Goal: Check status: Check status

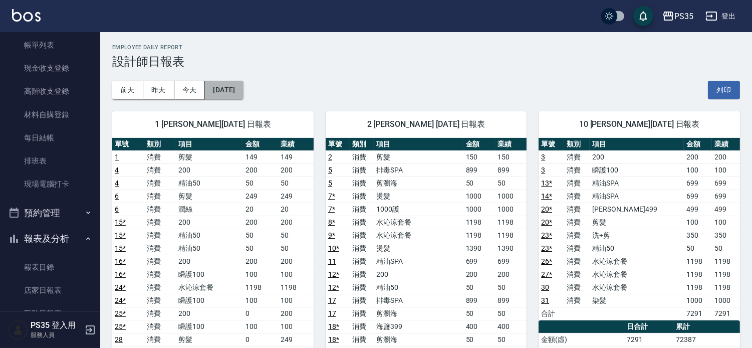
click at [236, 95] on button "[DATE]" at bounding box center [224, 90] width 38 height 19
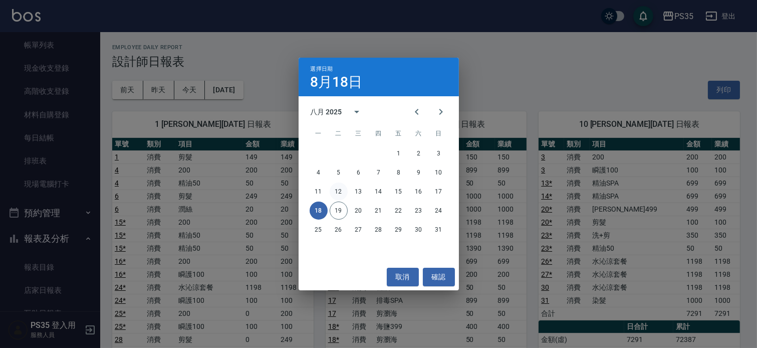
click at [339, 191] on button "12" at bounding box center [339, 191] width 18 height 18
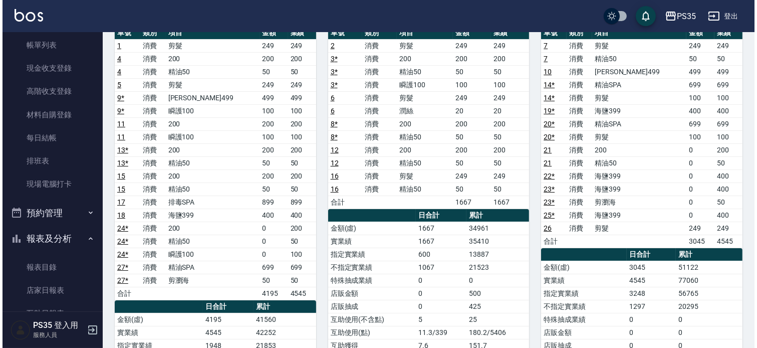
scroll to position [56, 0]
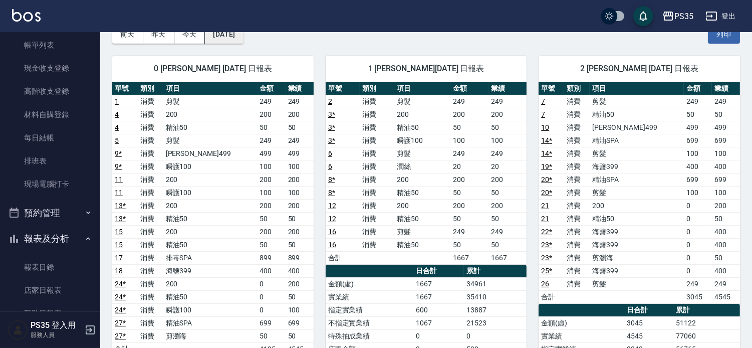
click at [241, 37] on button "[DATE]" at bounding box center [224, 34] width 38 height 19
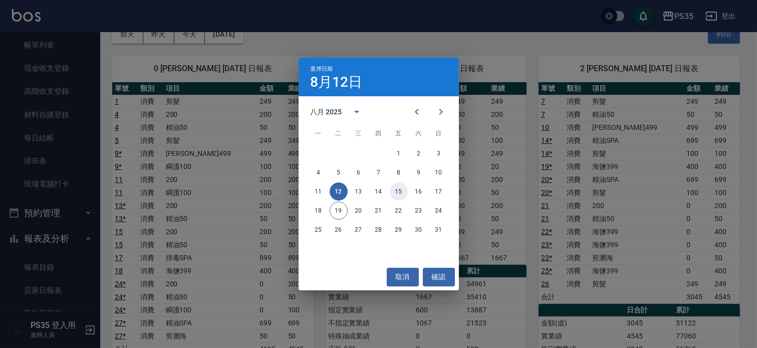
click at [401, 193] on button "15" at bounding box center [399, 191] width 18 height 18
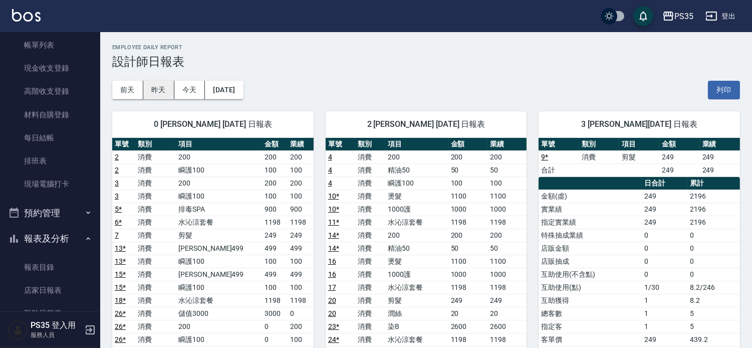
click at [152, 88] on button "昨天" at bounding box center [158, 90] width 31 height 19
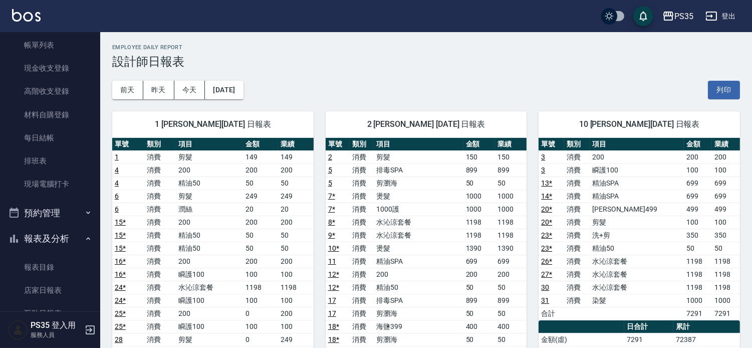
click at [222, 73] on div "[DATE] [DATE] [DATE] [DATE] 列印" at bounding box center [426, 90] width 628 height 43
click at [243, 89] on button "[DATE]" at bounding box center [224, 90] width 38 height 19
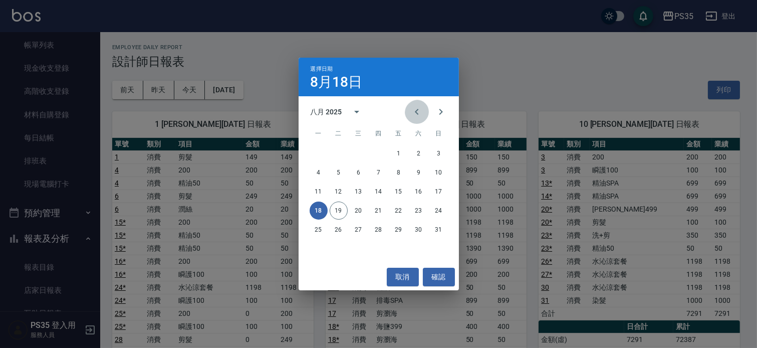
click at [411, 108] on icon "Previous month" at bounding box center [417, 112] width 12 height 12
click at [435, 191] on button "18" at bounding box center [439, 191] width 18 height 18
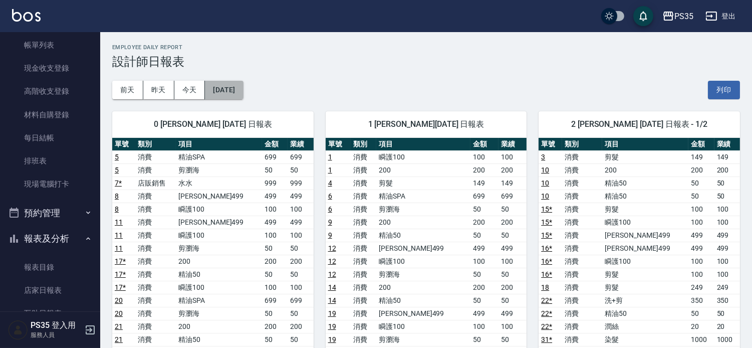
click at [243, 91] on button "[DATE]" at bounding box center [224, 90] width 38 height 19
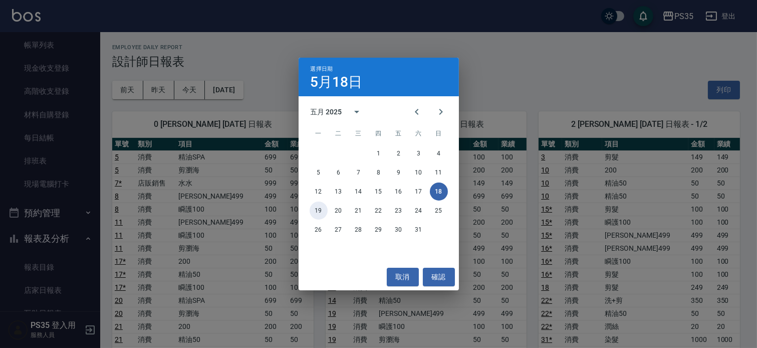
click at [319, 210] on button "19" at bounding box center [319, 210] width 18 height 18
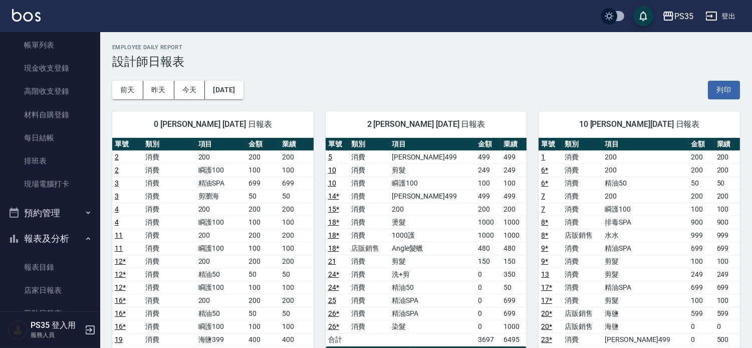
scroll to position [56, 0]
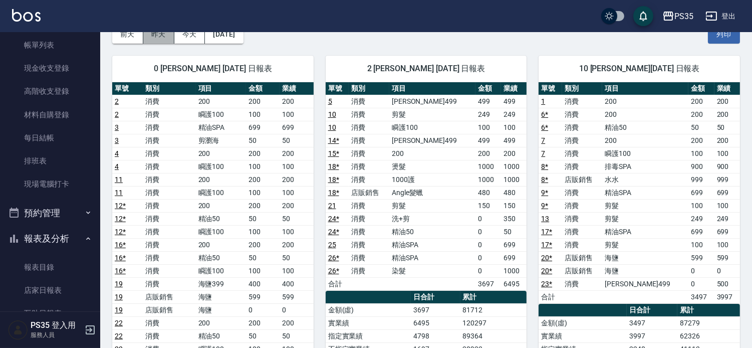
click at [162, 34] on button "昨天" at bounding box center [158, 34] width 31 height 19
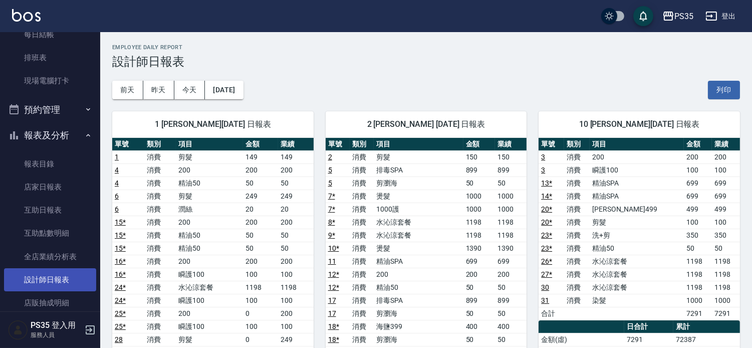
scroll to position [222, 0]
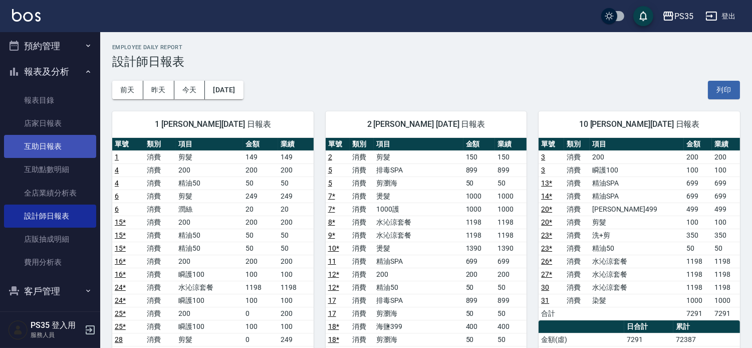
click at [76, 152] on link "互助日報表" at bounding box center [50, 146] width 92 height 23
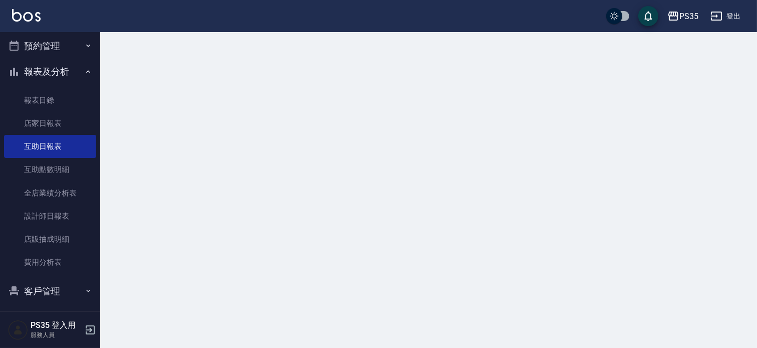
click at [165, 103] on div at bounding box center [378, 174] width 757 height 348
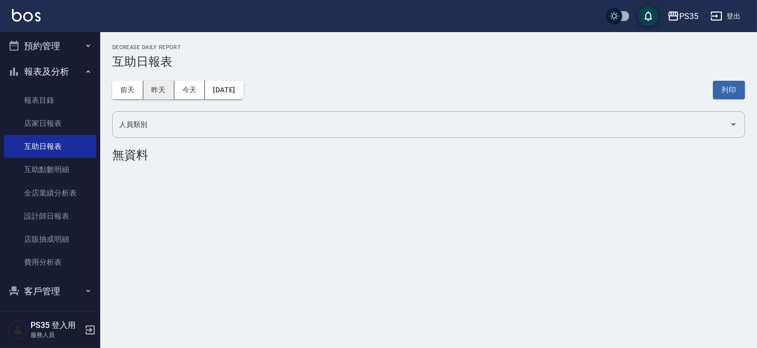
click at [164, 96] on button "昨天" at bounding box center [158, 90] width 31 height 19
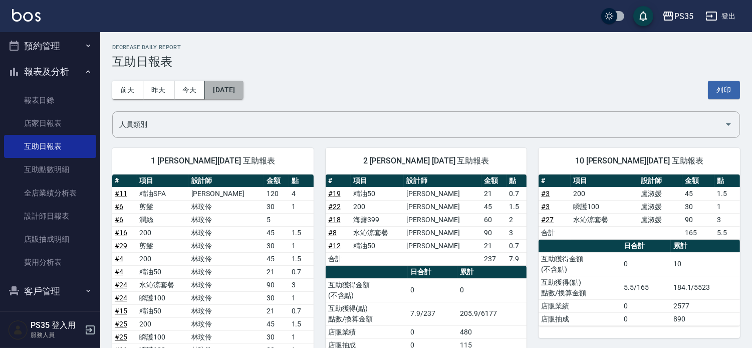
click at [235, 96] on button "[DATE]" at bounding box center [224, 90] width 38 height 19
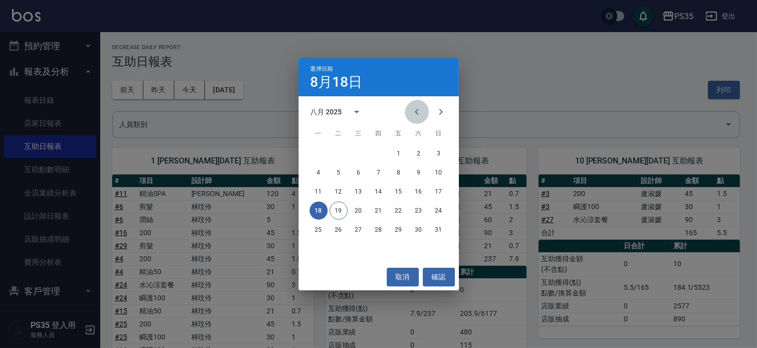
click at [411, 113] on icon "Previous month" at bounding box center [417, 112] width 12 height 12
click at [399, 188] on button "18" at bounding box center [399, 191] width 18 height 18
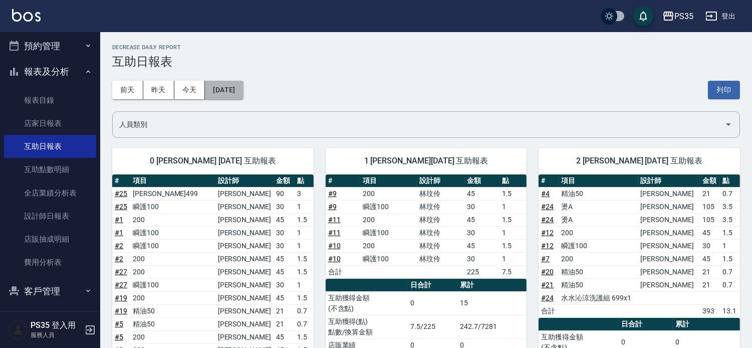
click at [243, 96] on button "[DATE]" at bounding box center [224, 90] width 38 height 19
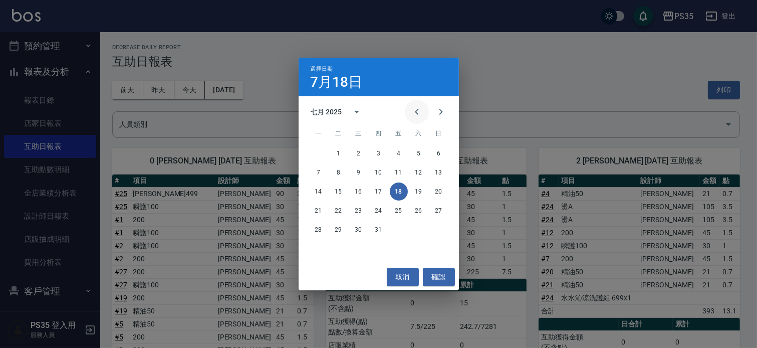
click at [413, 113] on icon "Previous month" at bounding box center [417, 112] width 12 height 12
click at [356, 210] on button "18" at bounding box center [359, 210] width 18 height 18
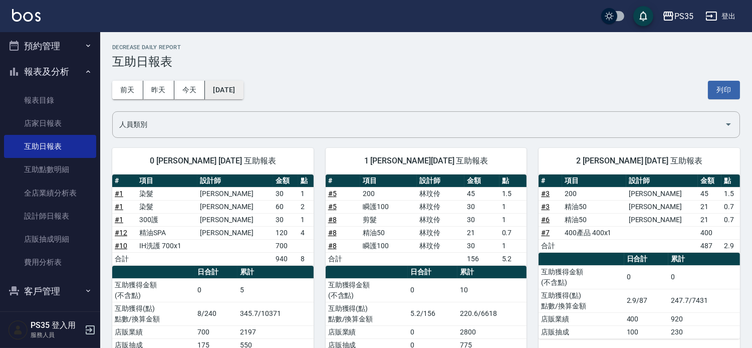
click at [241, 96] on button "[DATE]" at bounding box center [224, 90] width 38 height 19
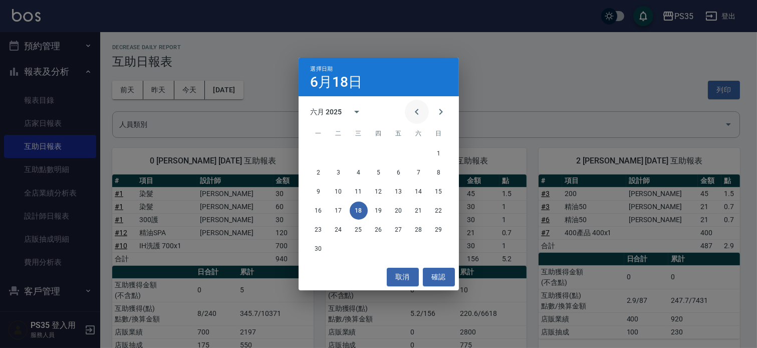
click at [411, 117] on icon "Previous month" at bounding box center [417, 112] width 12 height 12
click at [430, 188] on button "18" at bounding box center [439, 191] width 18 height 18
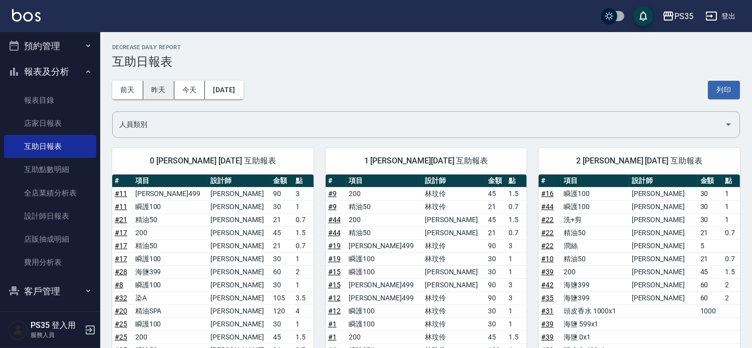
click at [160, 92] on button "昨天" at bounding box center [158, 90] width 31 height 19
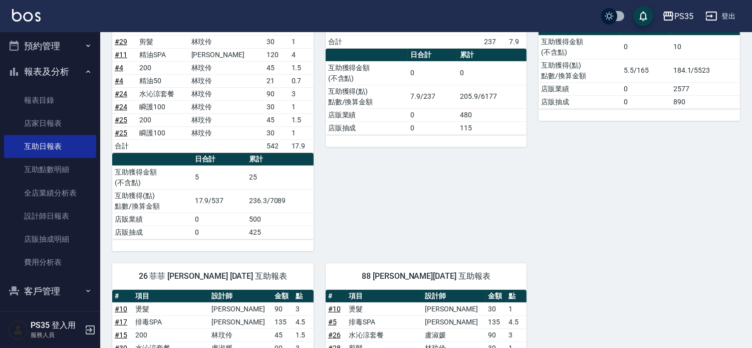
scroll to position [213, 0]
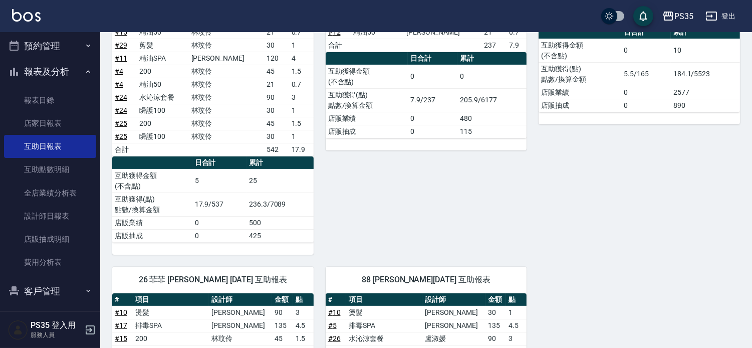
drag, startPoint x: 51, startPoint y: 217, endPoint x: 428, endPoint y: 192, distance: 377.5
click at [428, 192] on div "2 [PERSON_NAME] [DATE] 互助報表 # 項目 設計師 金額 點 # 22 200 栢沛怡 45 1.5 # 18 海鹽399 栢沛怡 60…" at bounding box center [420, 88] width 213 height 332
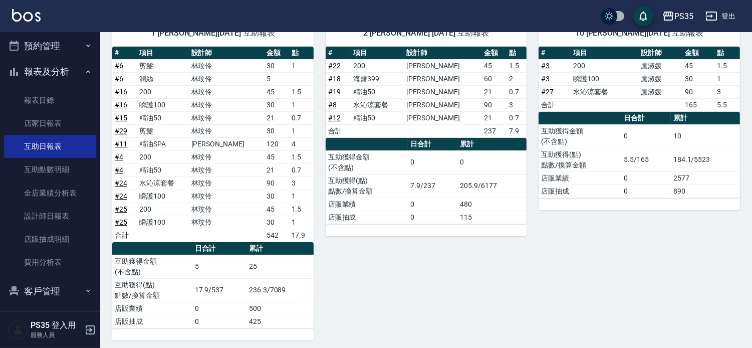
scroll to position [0, 0]
